Goal: Task Accomplishment & Management: Complete application form

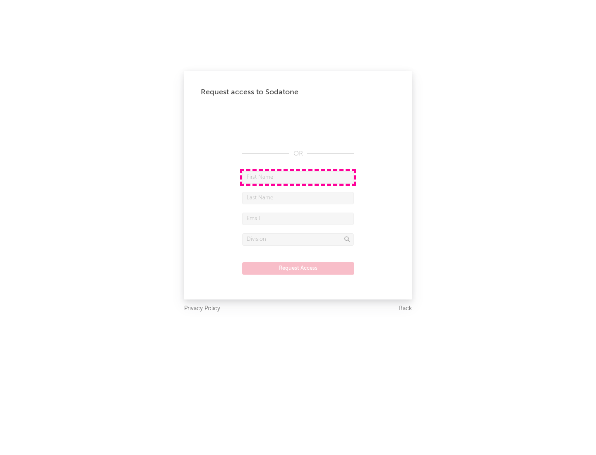
click at [298, 177] on input "text" at bounding box center [298, 177] width 112 height 12
type input "[PERSON_NAME]"
click at [298, 198] on input "text" at bounding box center [298, 198] width 112 height 12
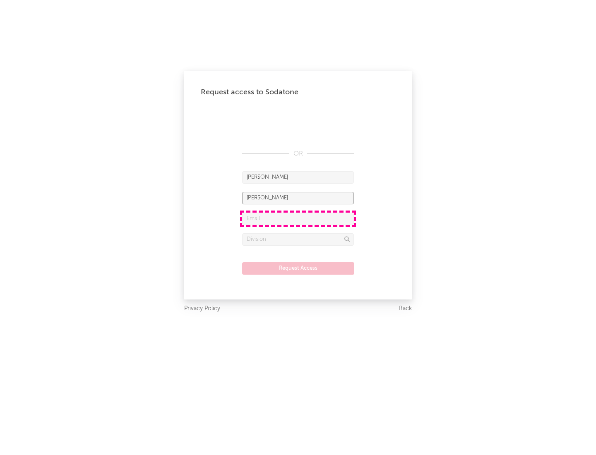
type input "[PERSON_NAME]"
click at [298, 218] on input "text" at bounding box center [298, 219] width 112 height 12
type input "[EMAIL_ADDRESS][DOMAIN_NAME]"
click at [298, 239] on input "text" at bounding box center [298, 239] width 112 height 12
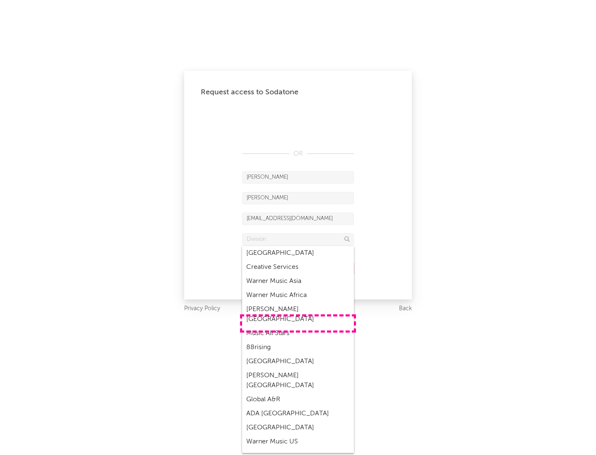
click at [298, 326] on div "Music All Stars" at bounding box center [298, 333] width 112 height 14
type input "Music All Stars"
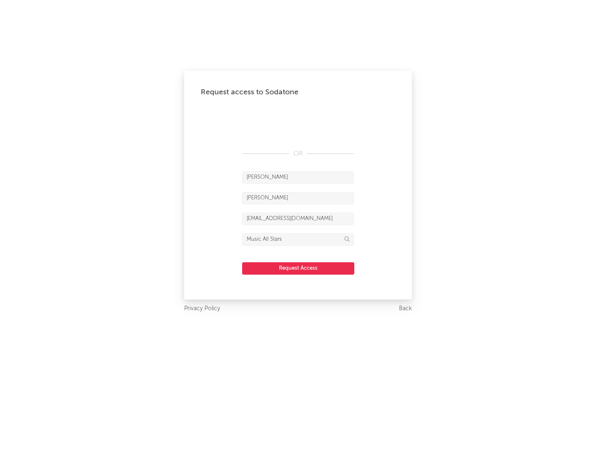
click at [298, 268] on button "Request Access" at bounding box center [298, 268] width 112 height 12
